Goal: Task Accomplishment & Management: Manage account settings

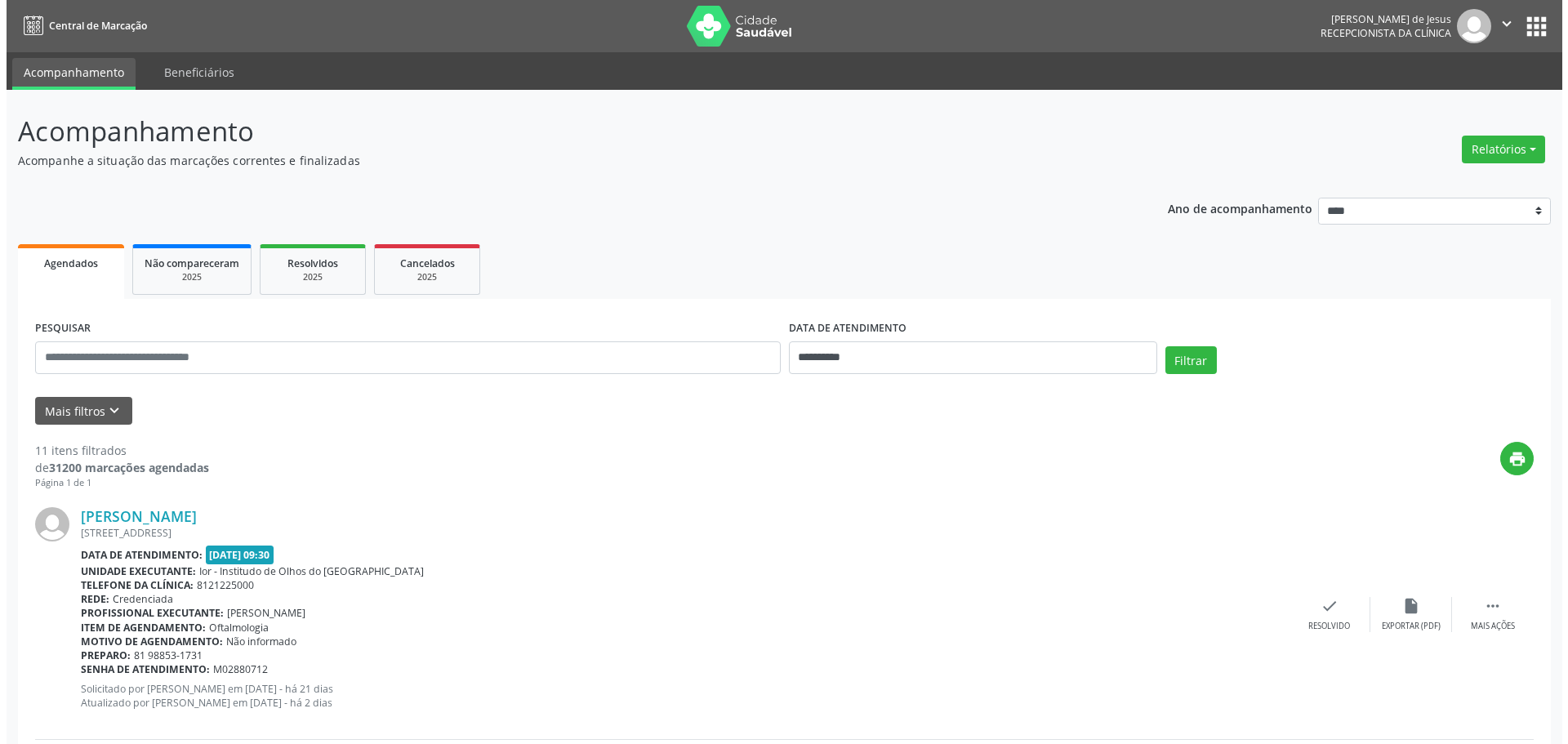
scroll to position [1538, 0]
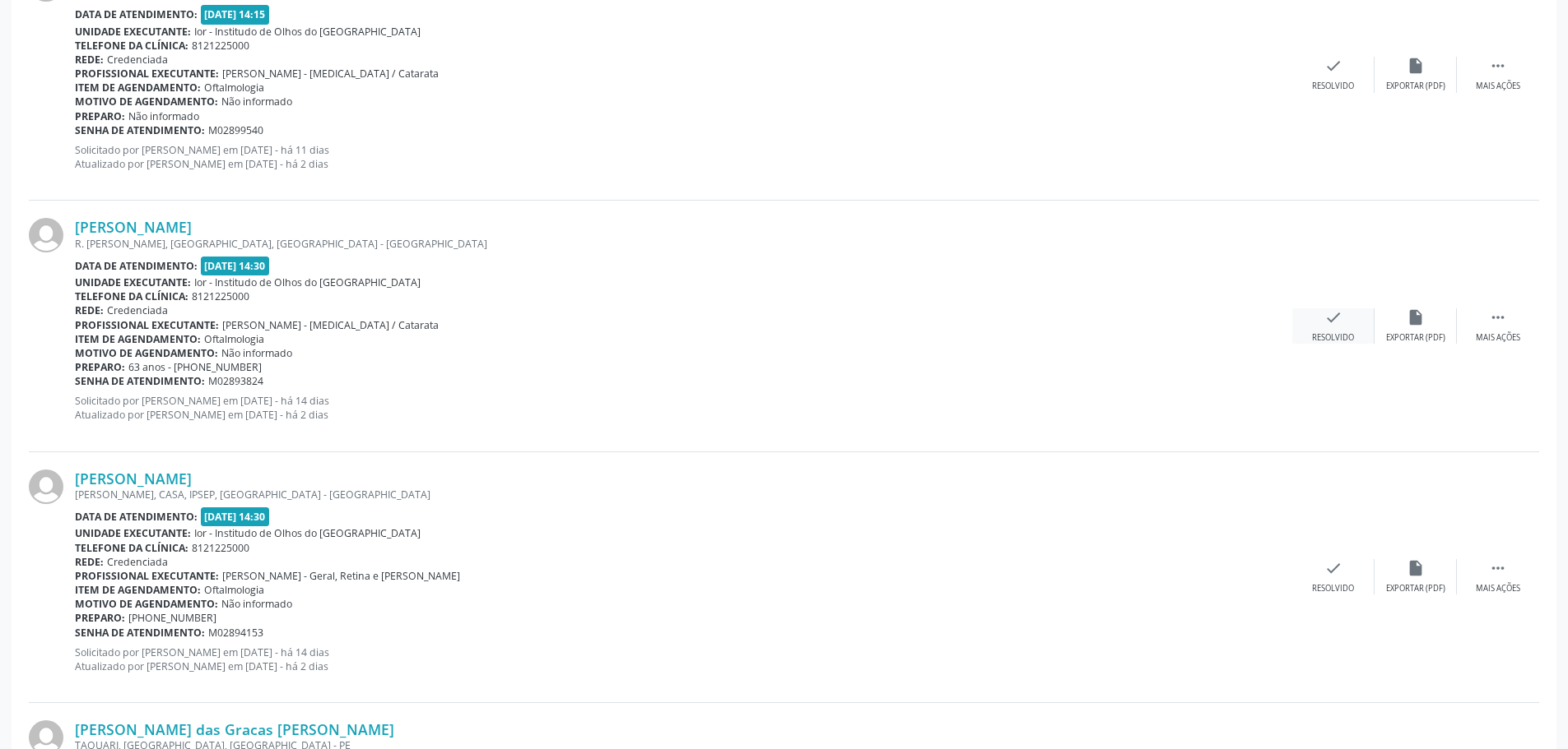
click at [1327, 317] on icon "check" at bounding box center [1333, 317] width 18 height 18
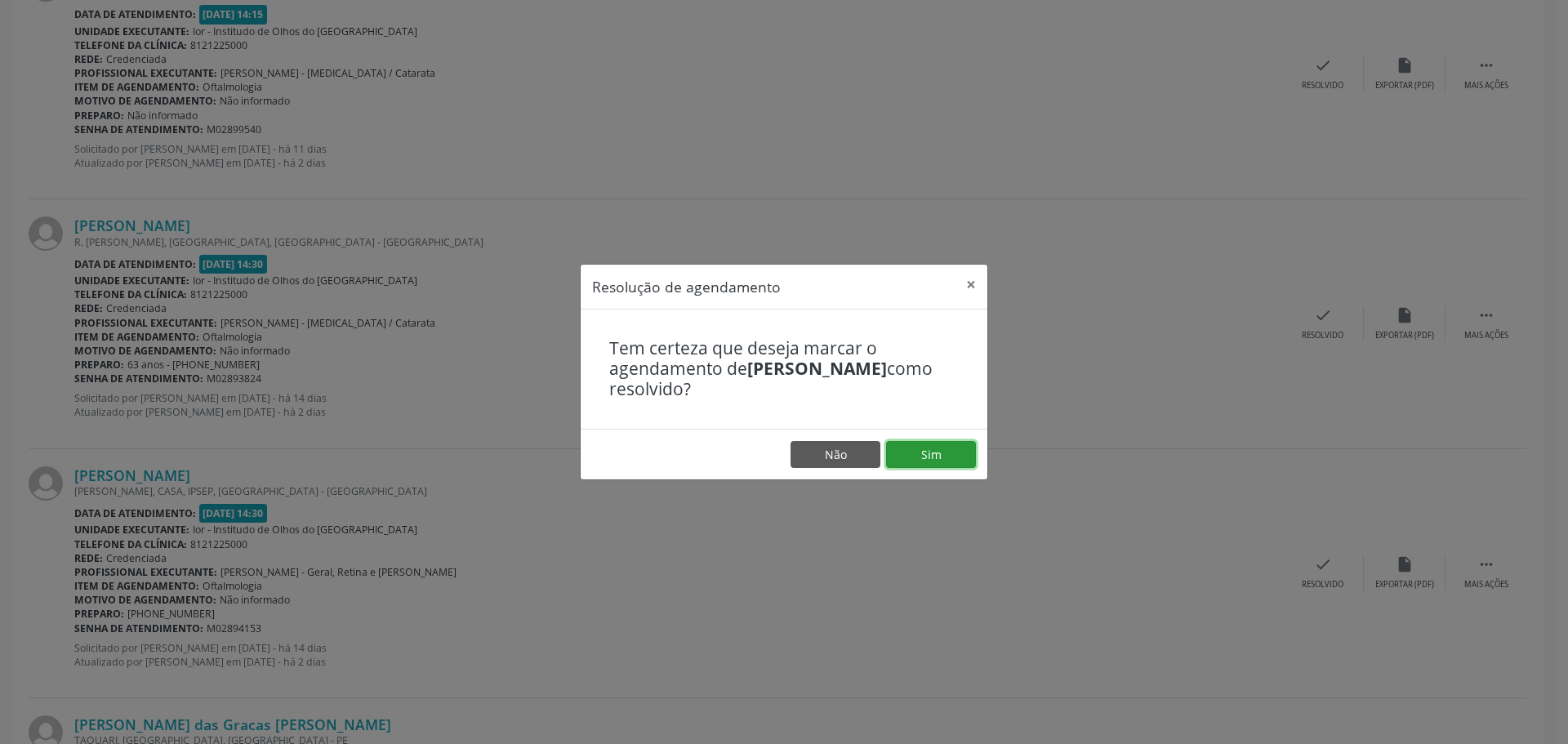
click at [958, 455] on button "Sim" at bounding box center [931, 455] width 90 height 28
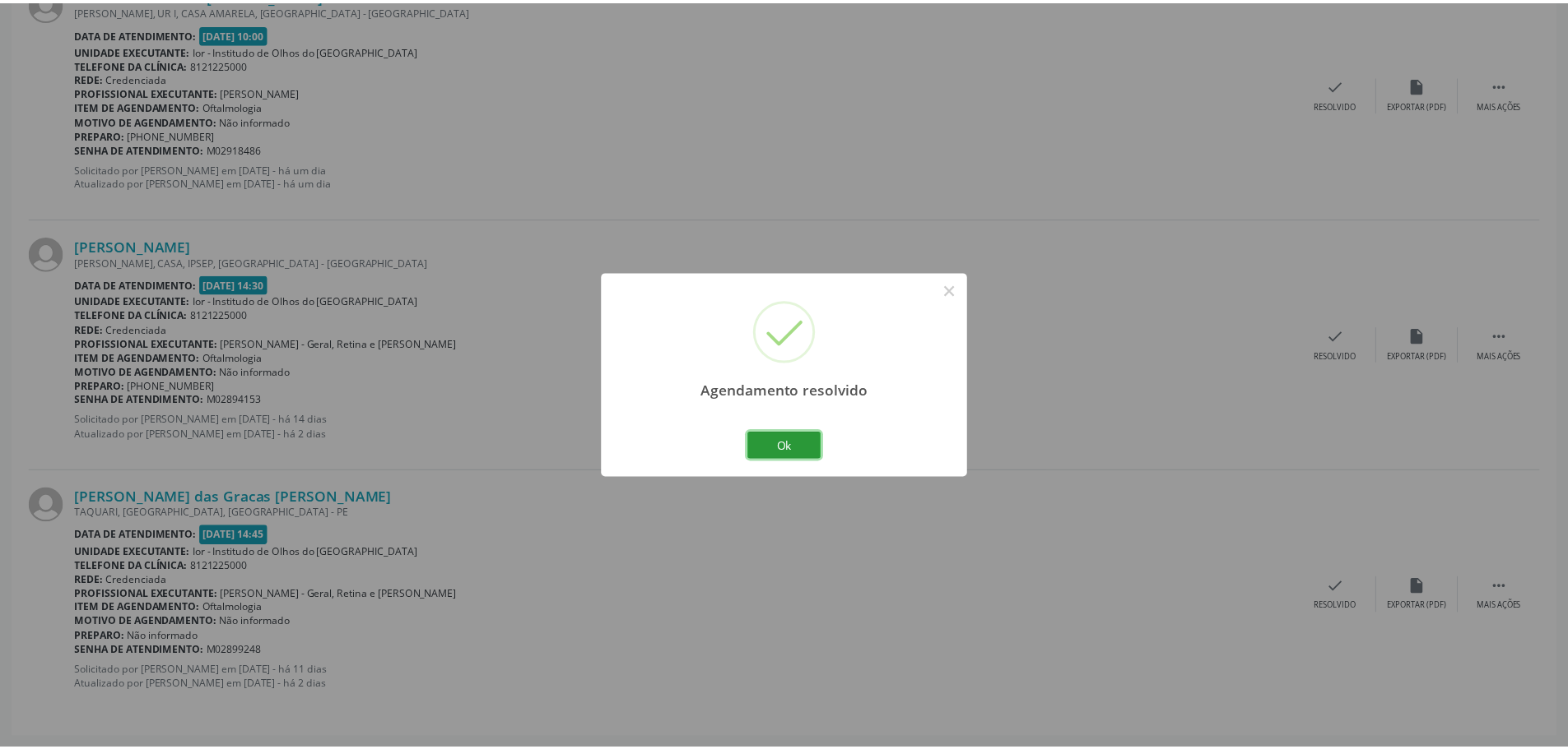
scroll to position [0, 0]
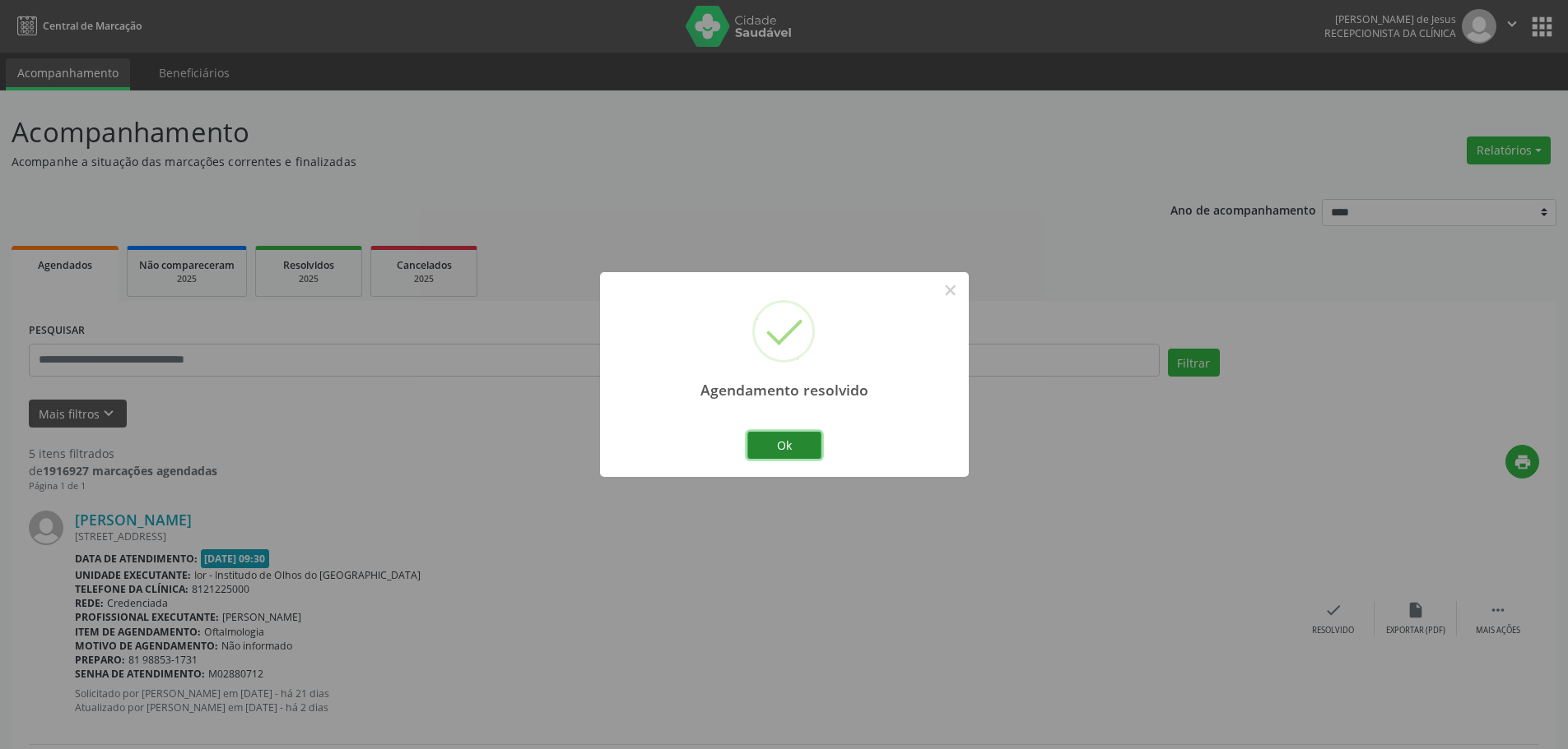
click at [765, 439] on button "Ok" at bounding box center [784, 446] width 74 height 28
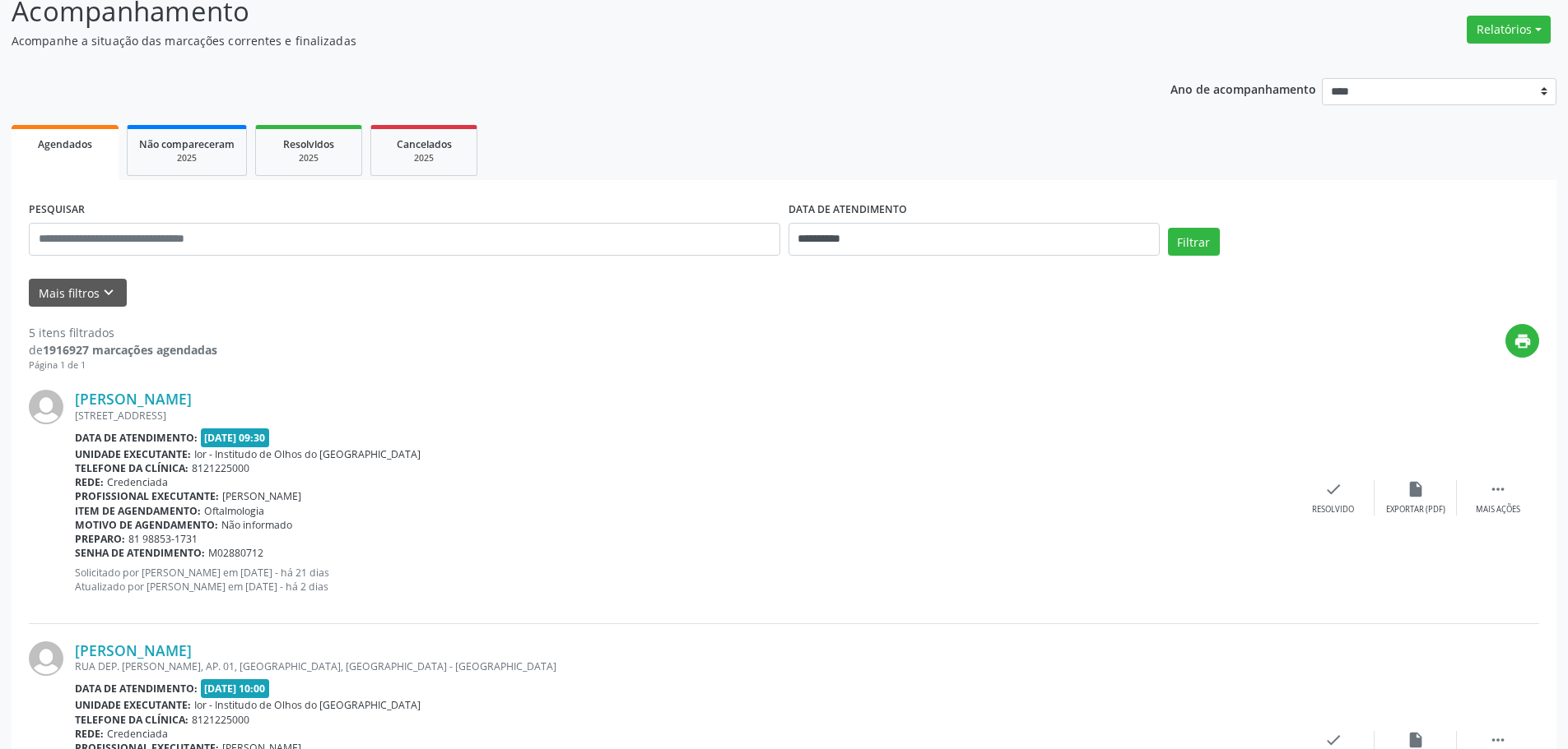
scroll to position [329, 0]
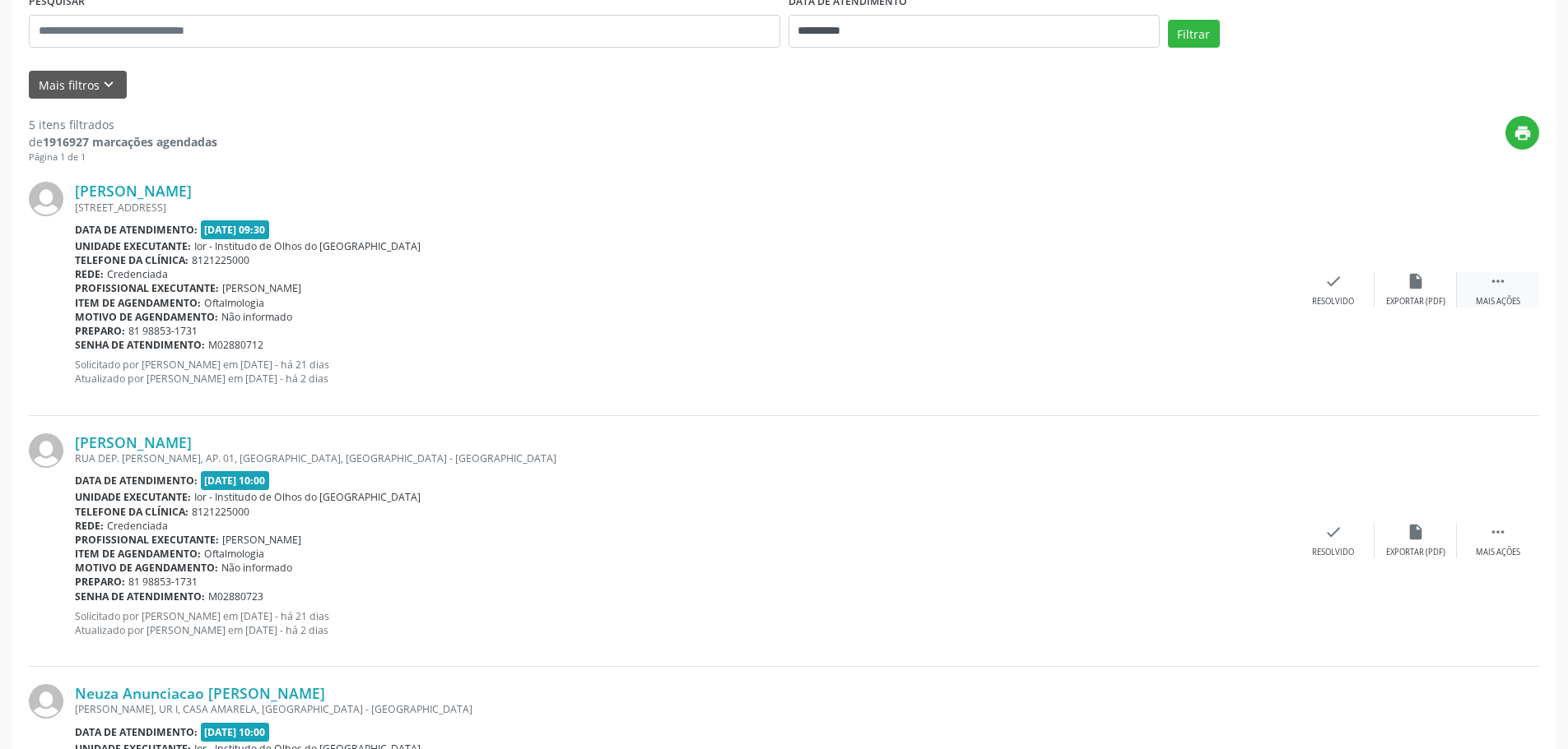
click at [1500, 289] on icon "" at bounding box center [1497, 281] width 18 height 18
click at [1418, 294] on div "alarm_off Não compareceu" at bounding box center [1416, 290] width 82 height 35
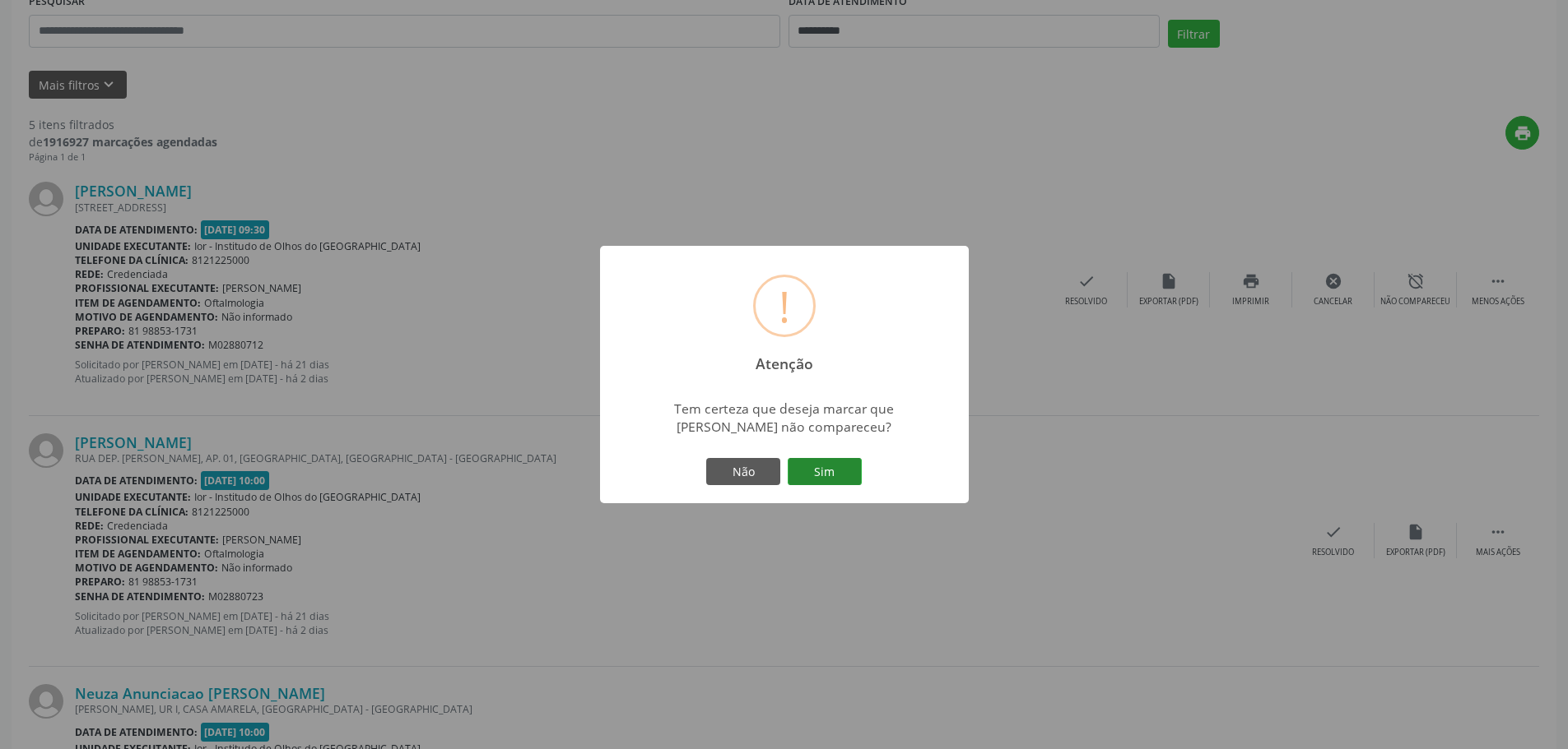
click at [819, 469] on button "Sim" at bounding box center [824, 472] width 74 height 28
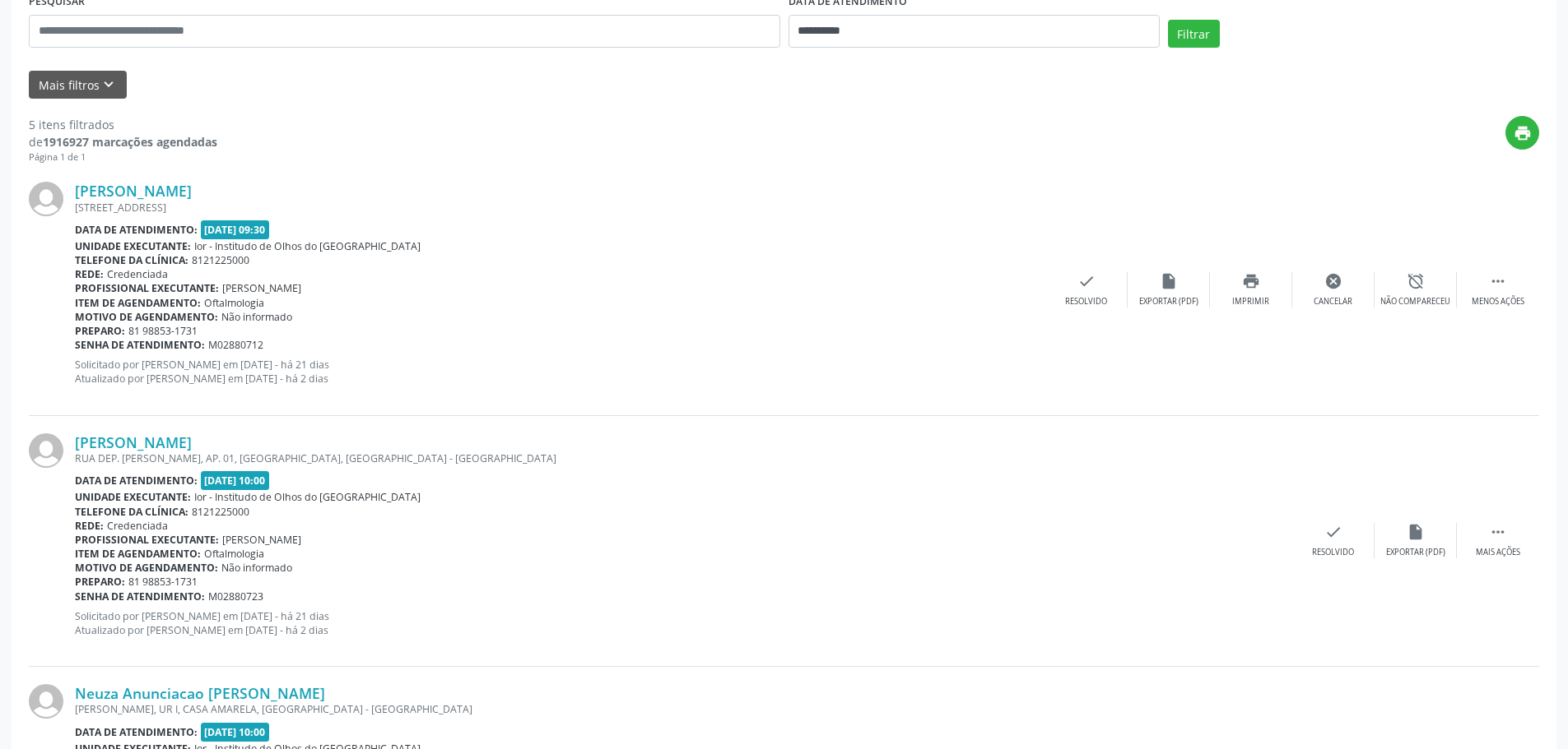
scroll to position [0, 0]
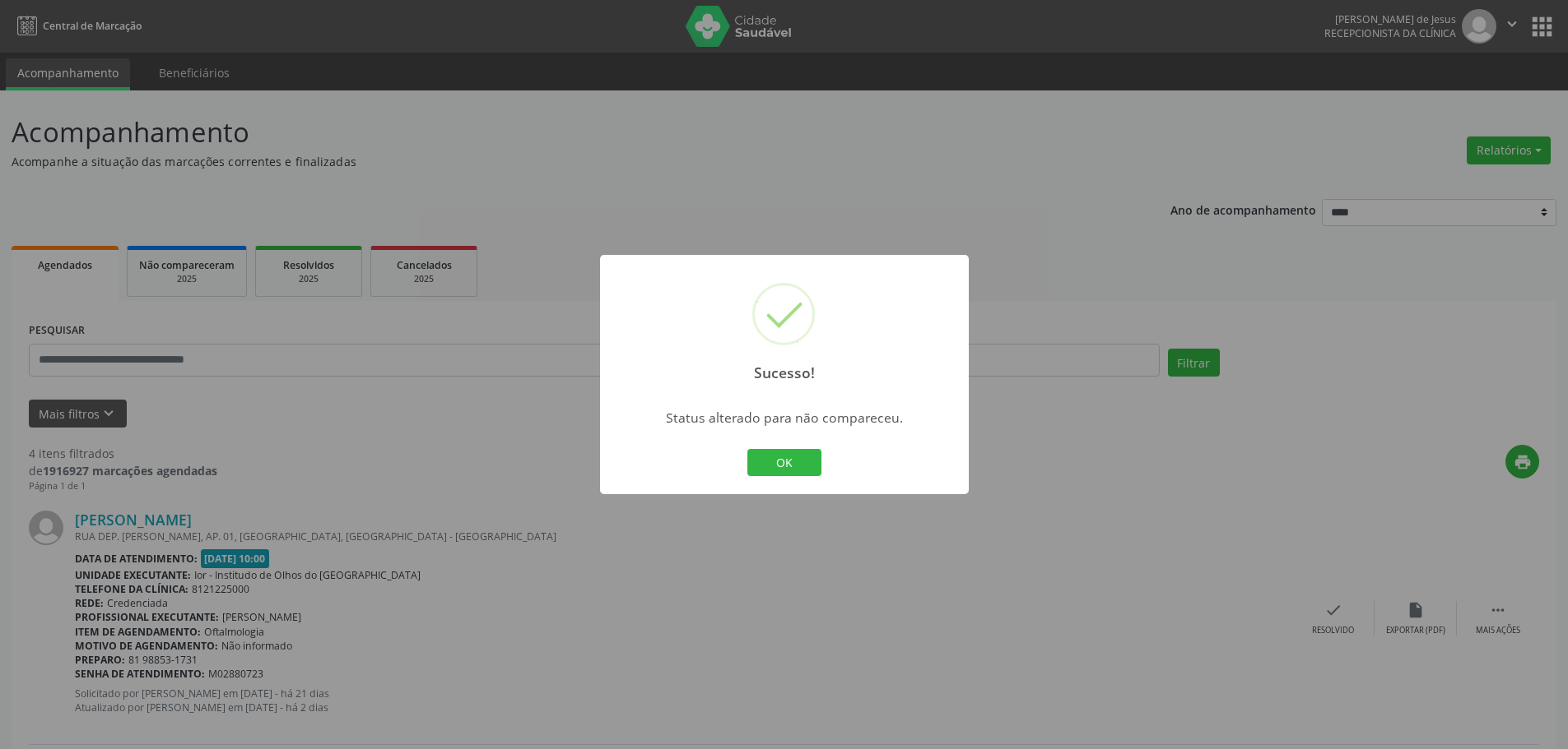
click at [768, 466] on button "OK" at bounding box center [784, 463] width 74 height 28
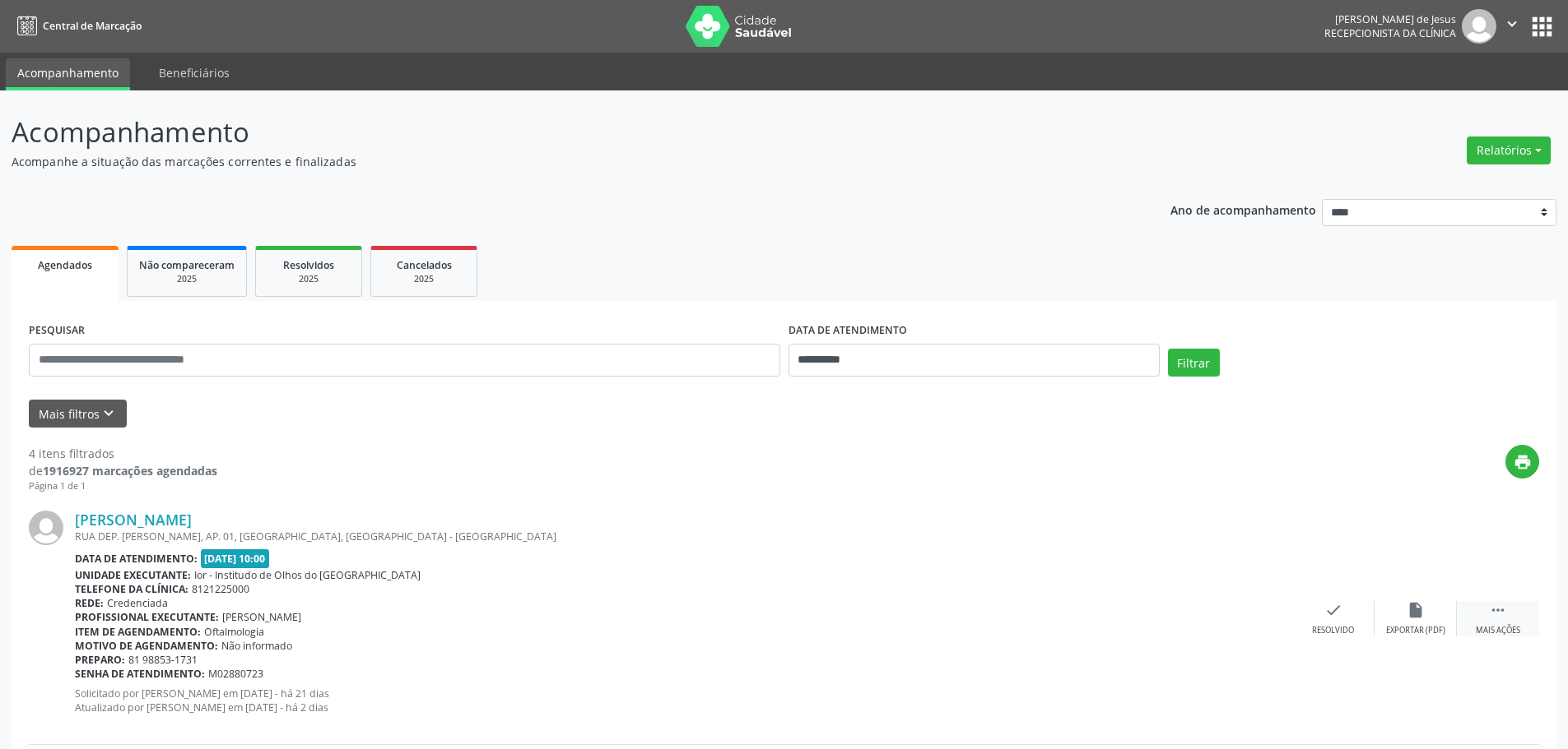
click at [1508, 613] on div " Mais ações" at bounding box center [1498, 619] width 82 height 35
click at [1422, 604] on icon "alarm_off" at bounding box center [1415, 610] width 18 height 18
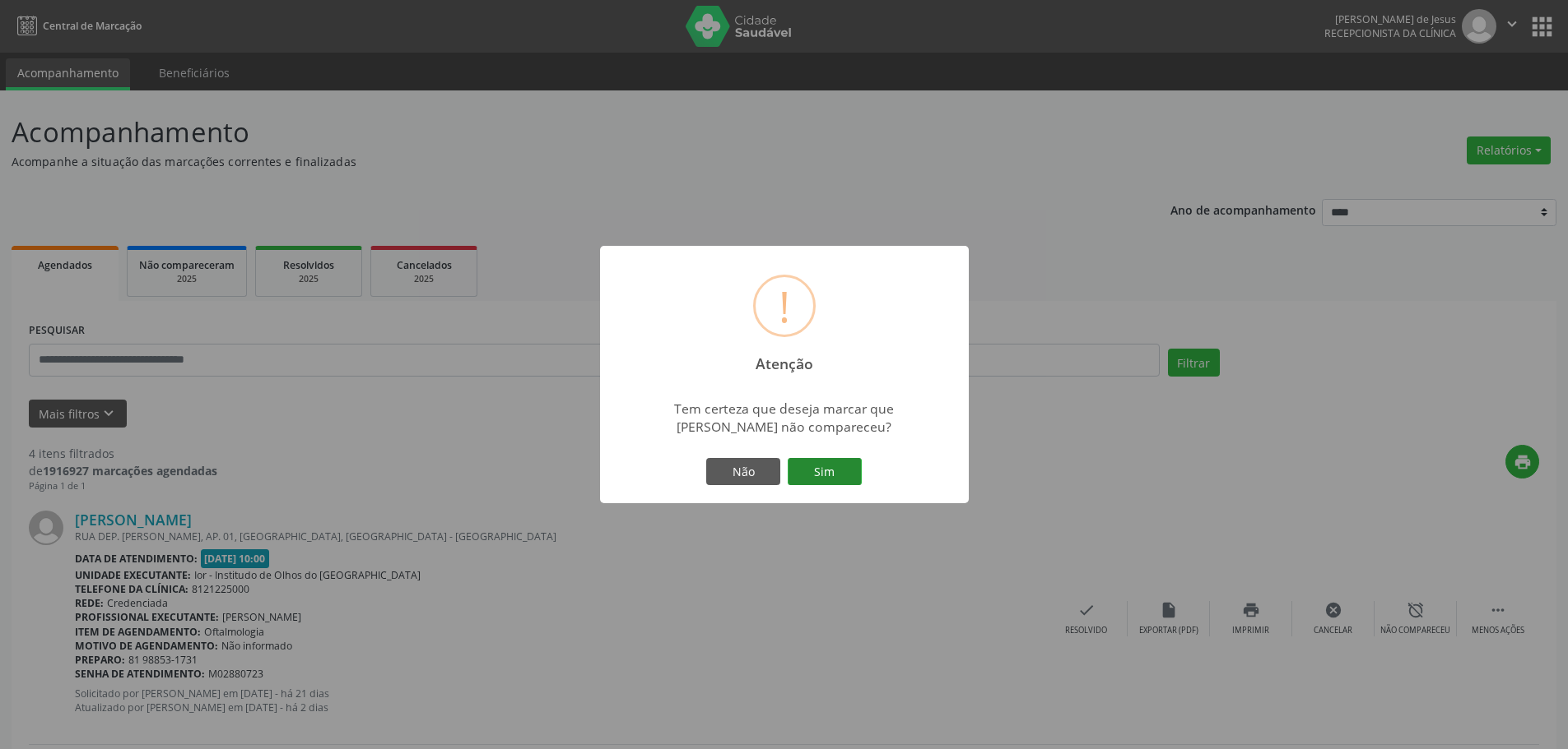
click at [847, 468] on button "Sim" at bounding box center [824, 472] width 74 height 28
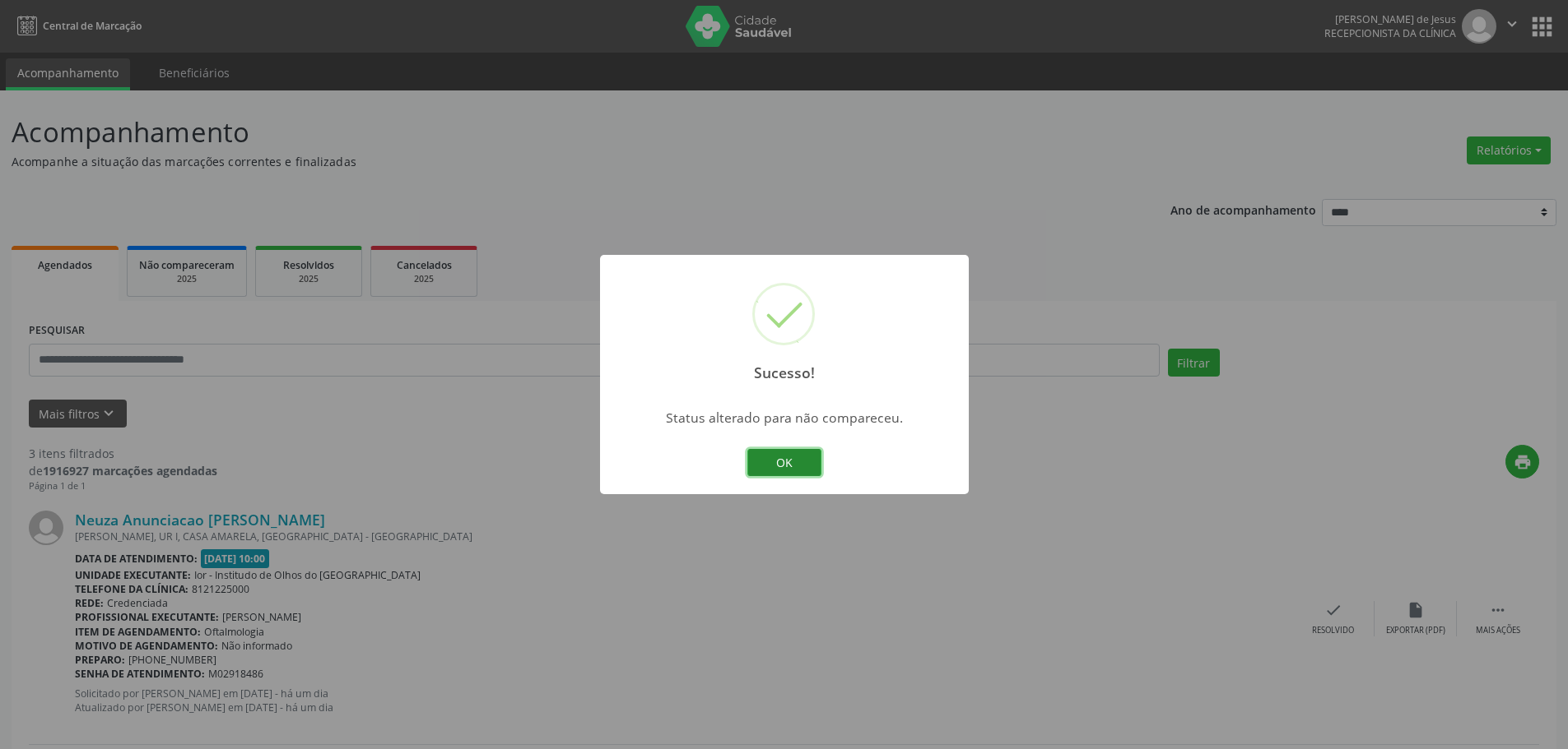
click at [794, 463] on button "OK" at bounding box center [784, 463] width 74 height 28
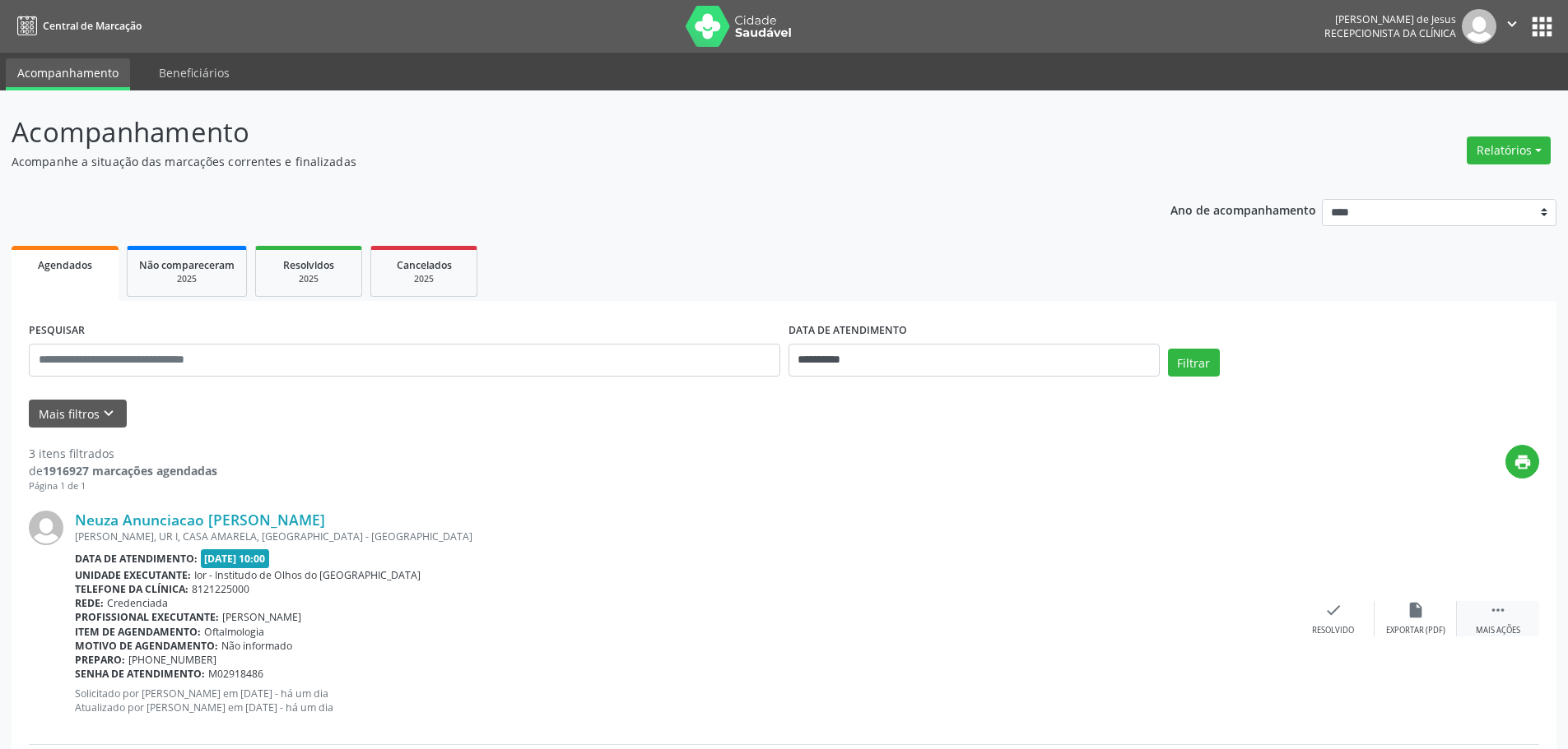
click at [1497, 610] on icon "" at bounding box center [1497, 610] width 18 height 18
click at [1423, 616] on icon "alarm_off" at bounding box center [1415, 610] width 18 height 18
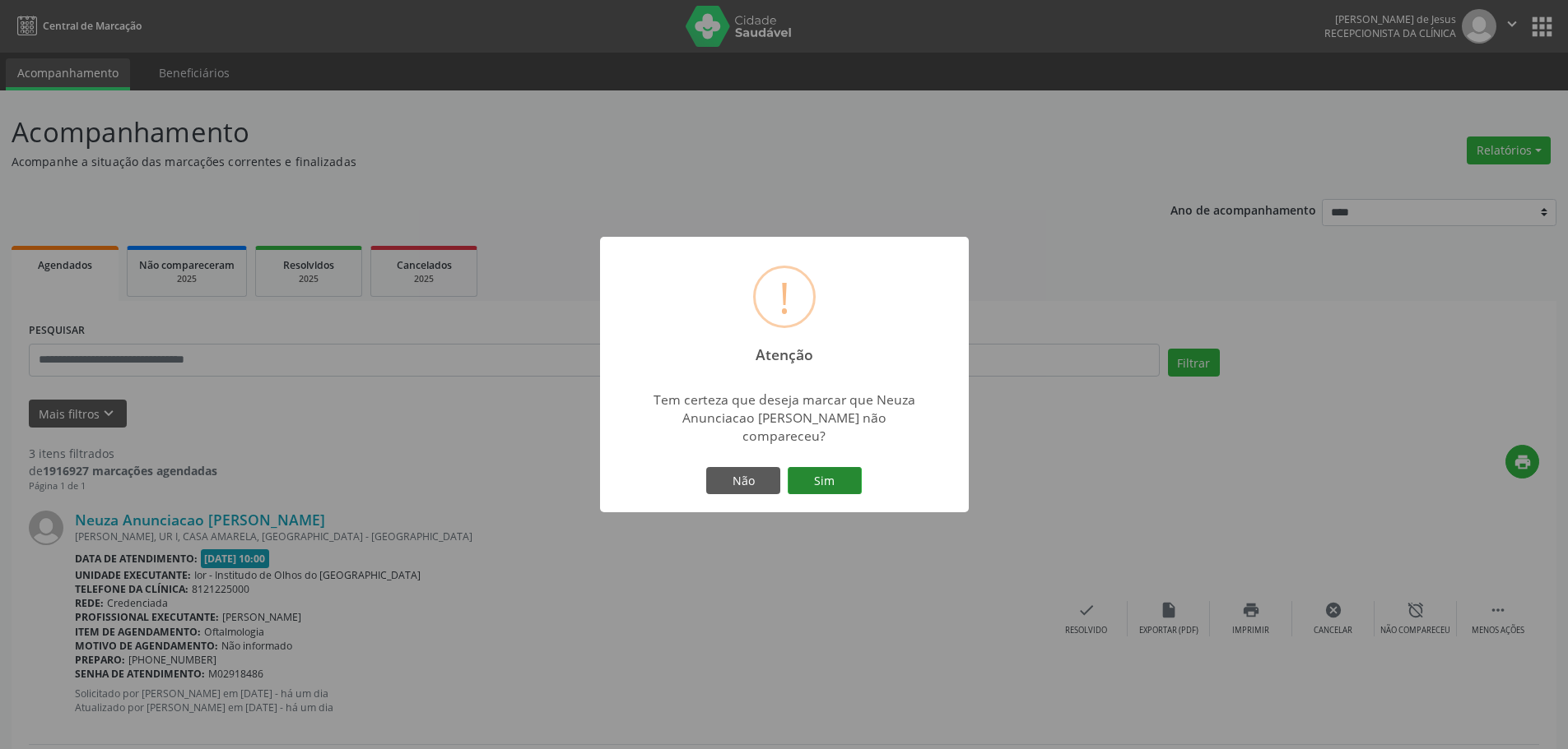
click at [838, 476] on button "Sim" at bounding box center [824, 481] width 74 height 28
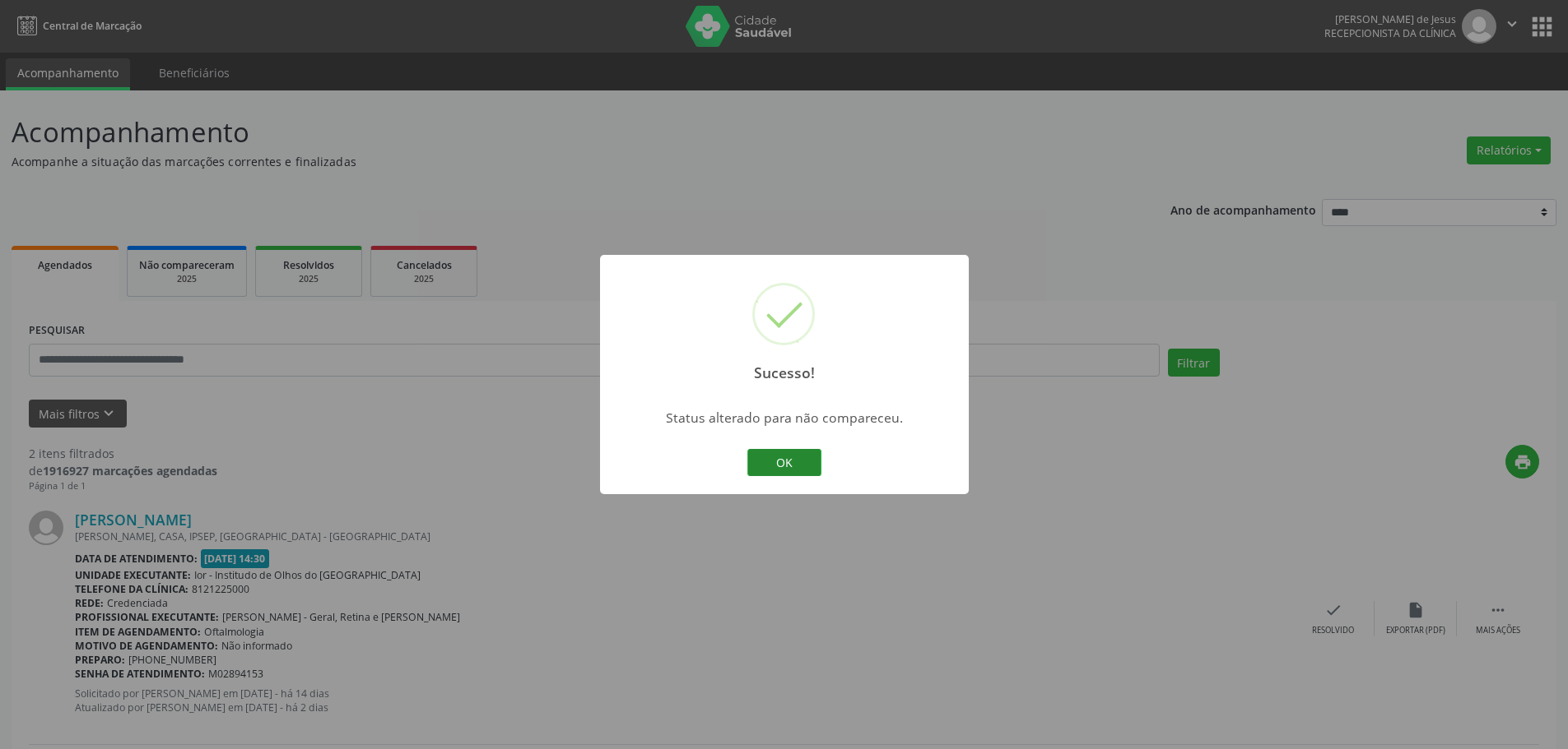
click at [790, 459] on button "OK" at bounding box center [784, 463] width 74 height 28
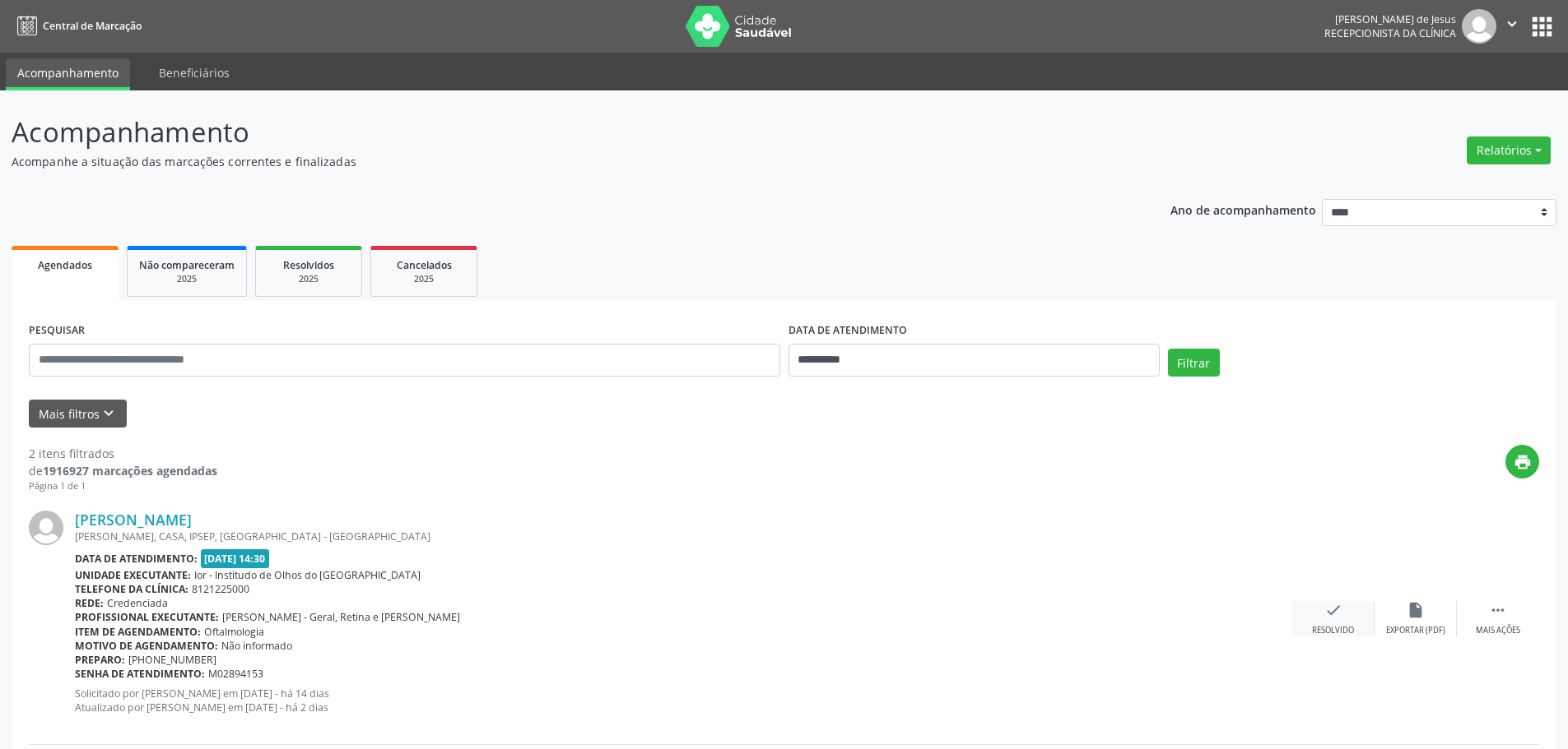
click at [1337, 606] on icon "check" at bounding box center [1333, 610] width 18 height 18
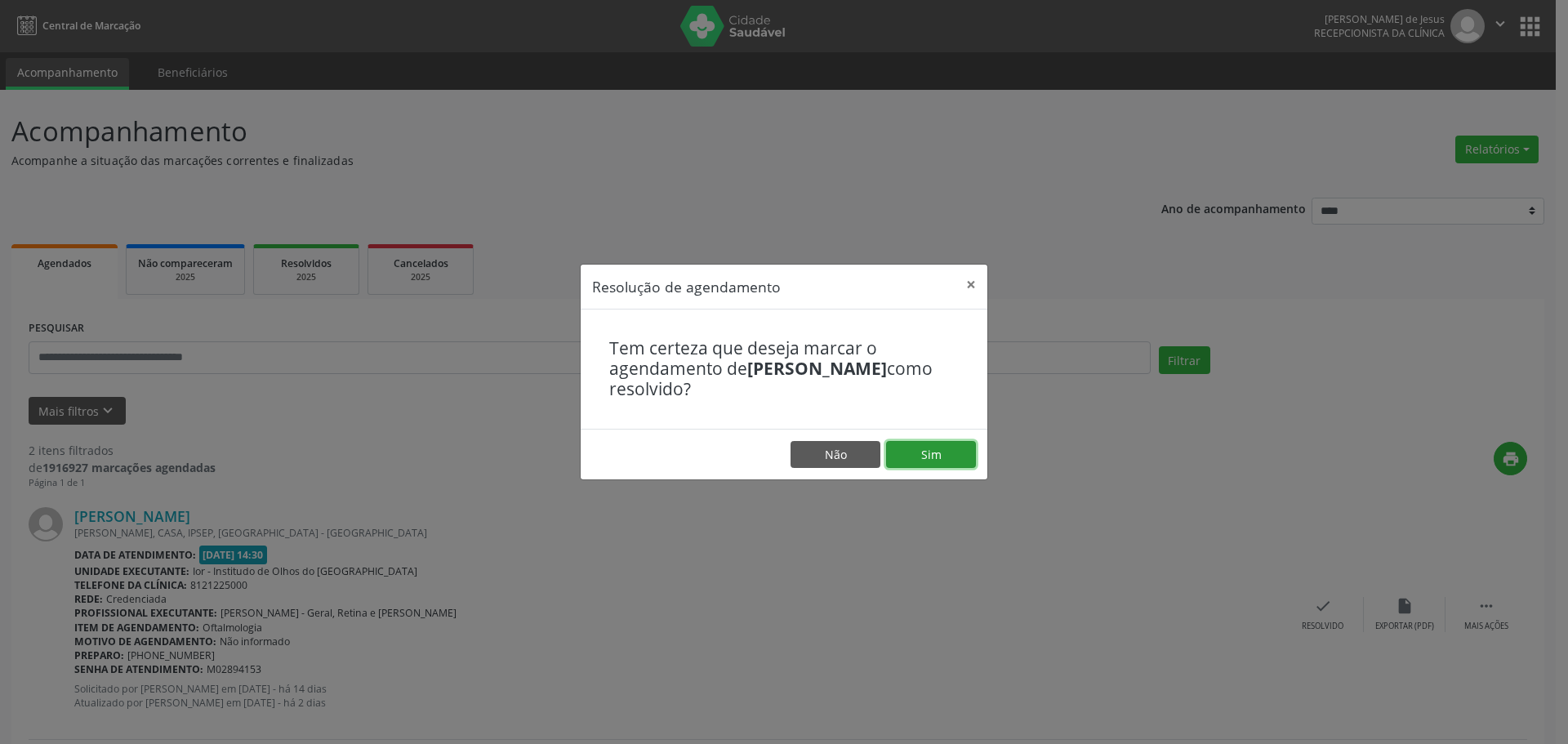
click at [942, 455] on button "Sim" at bounding box center [931, 455] width 90 height 28
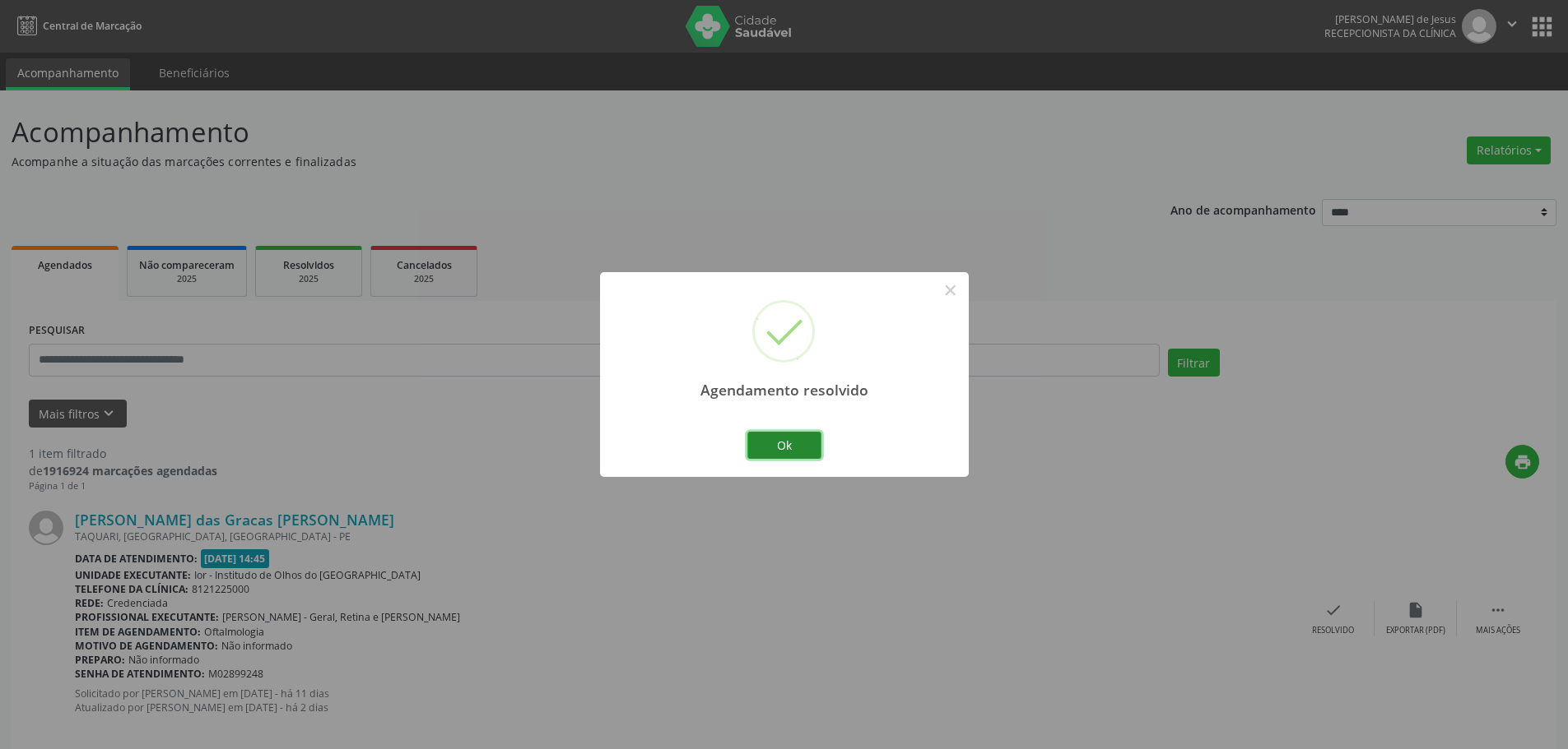
click at [780, 447] on button "Ok" at bounding box center [784, 446] width 74 height 28
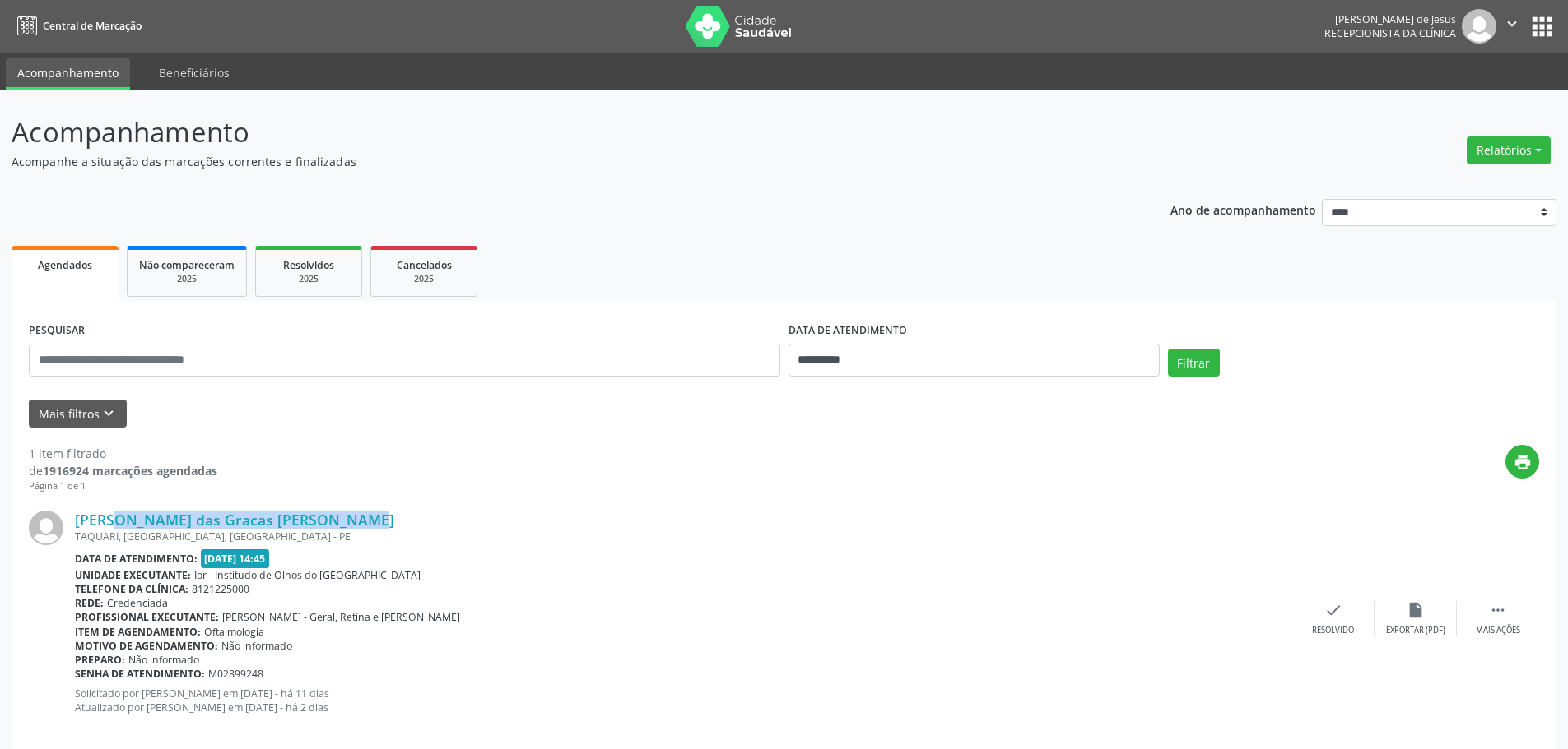
drag, startPoint x: 323, startPoint y: 515, endPoint x: 76, endPoint y: 498, distance: 247.6
click at [77, 513] on div "[PERSON_NAME] das Gracas [PERSON_NAME]" at bounding box center [683, 520] width 1217 height 18
copy link "[PERSON_NAME] das Gracas [PERSON_NAME]"
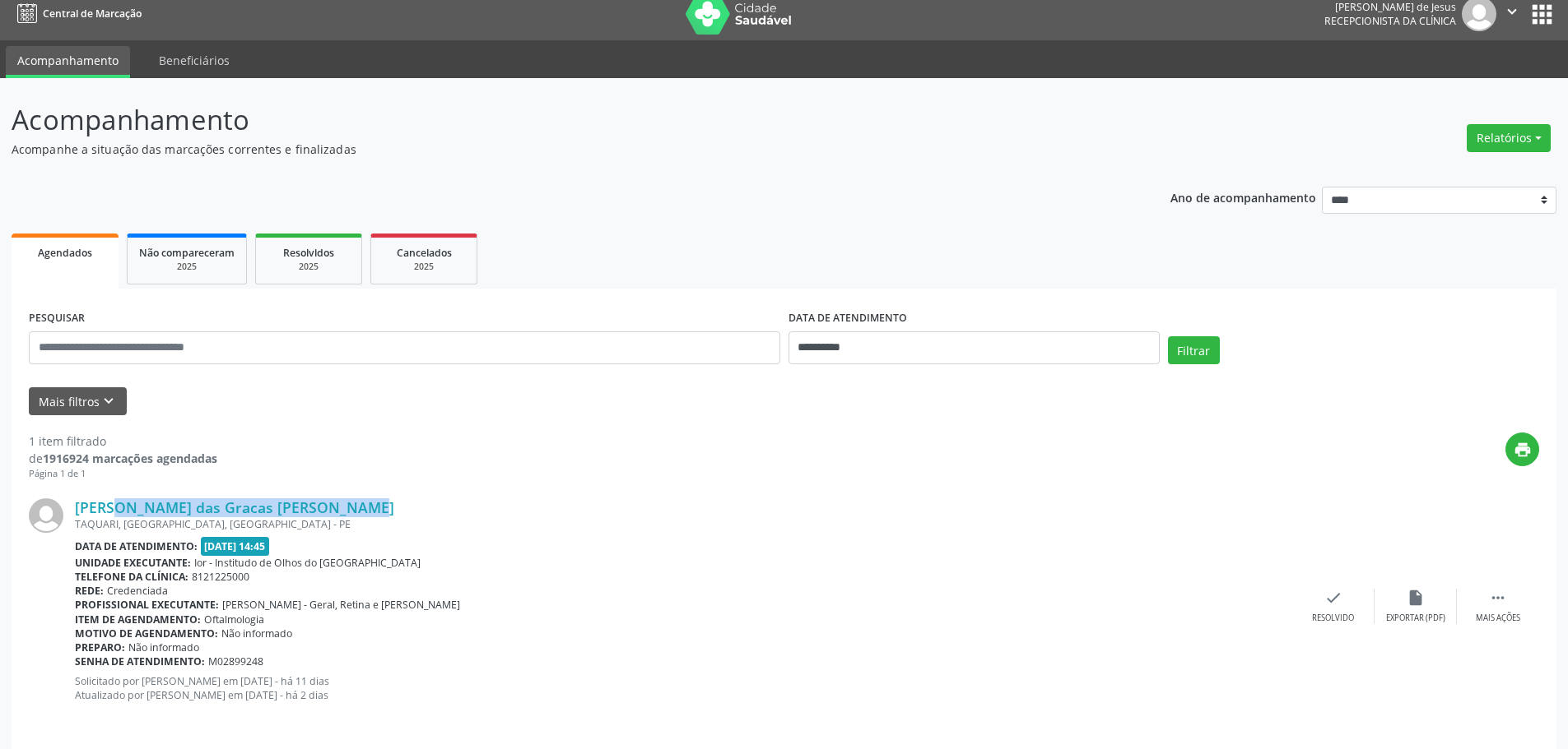
scroll to position [24, 0]
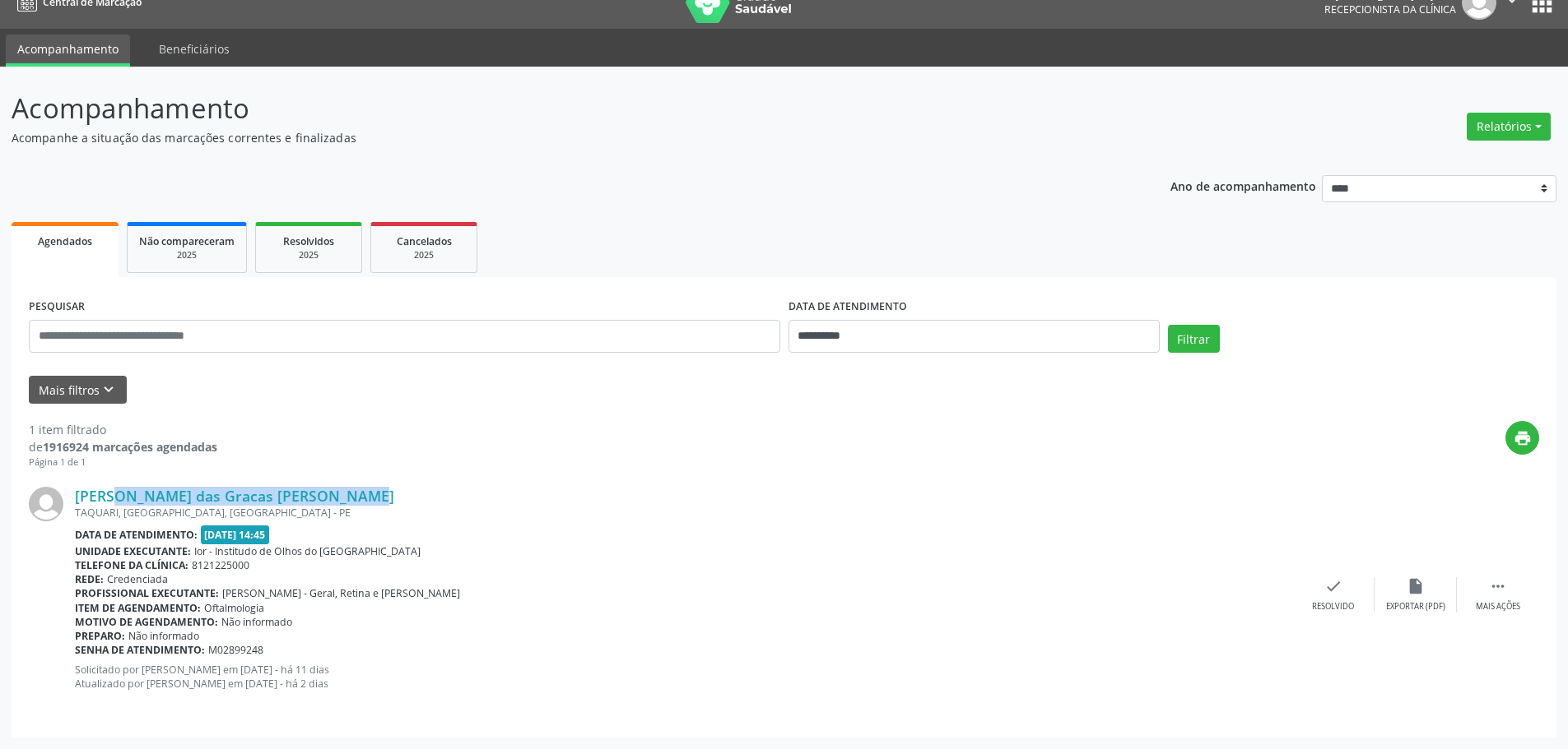
click at [585, 476] on div "[PERSON_NAME] das Gracas [PERSON_NAME] [GEOGRAPHIC_DATA], [GEOGRAPHIC_DATA], [G…" at bounding box center [784, 595] width 1510 height 250
